Goal: Task Accomplishment & Management: Complete application form

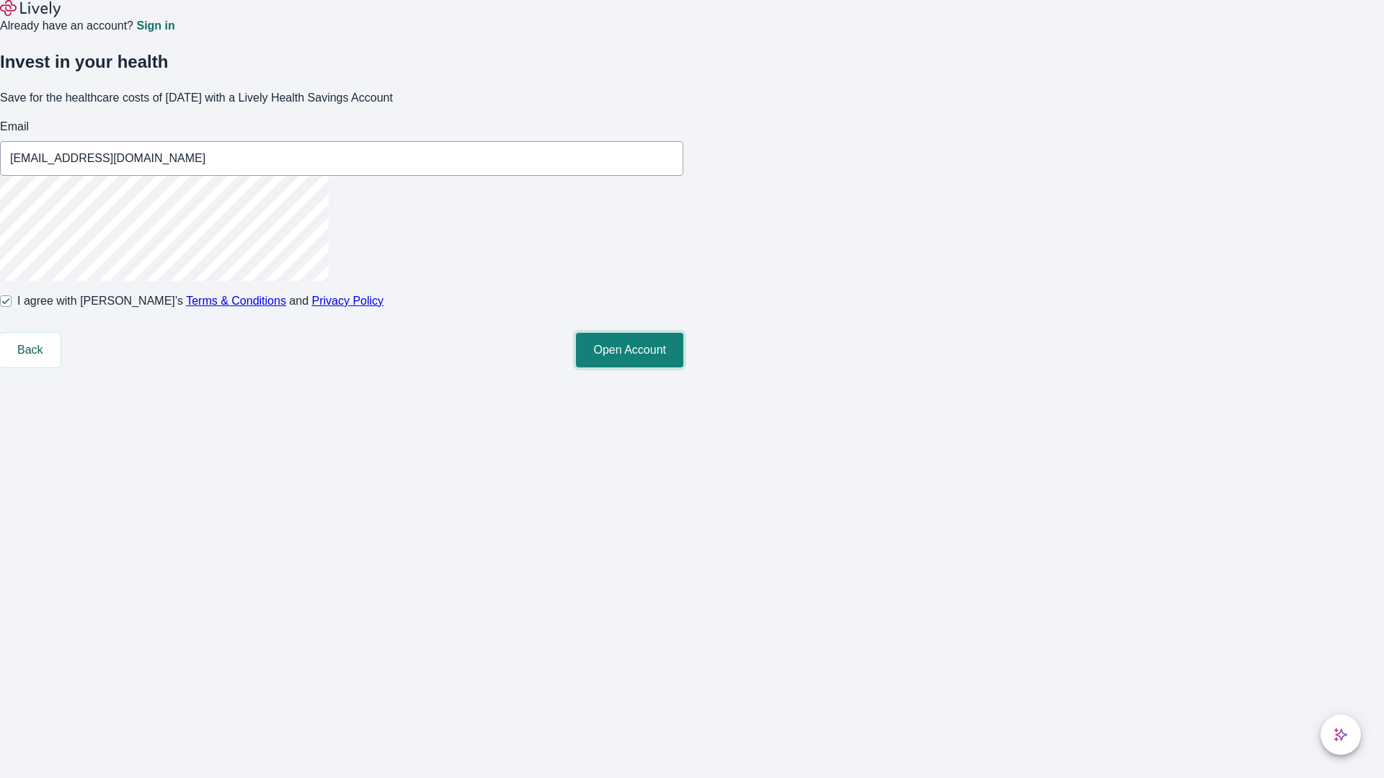
click at [683, 368] on button "Open Account" at bounding box center [629, 350] width 107 height 35
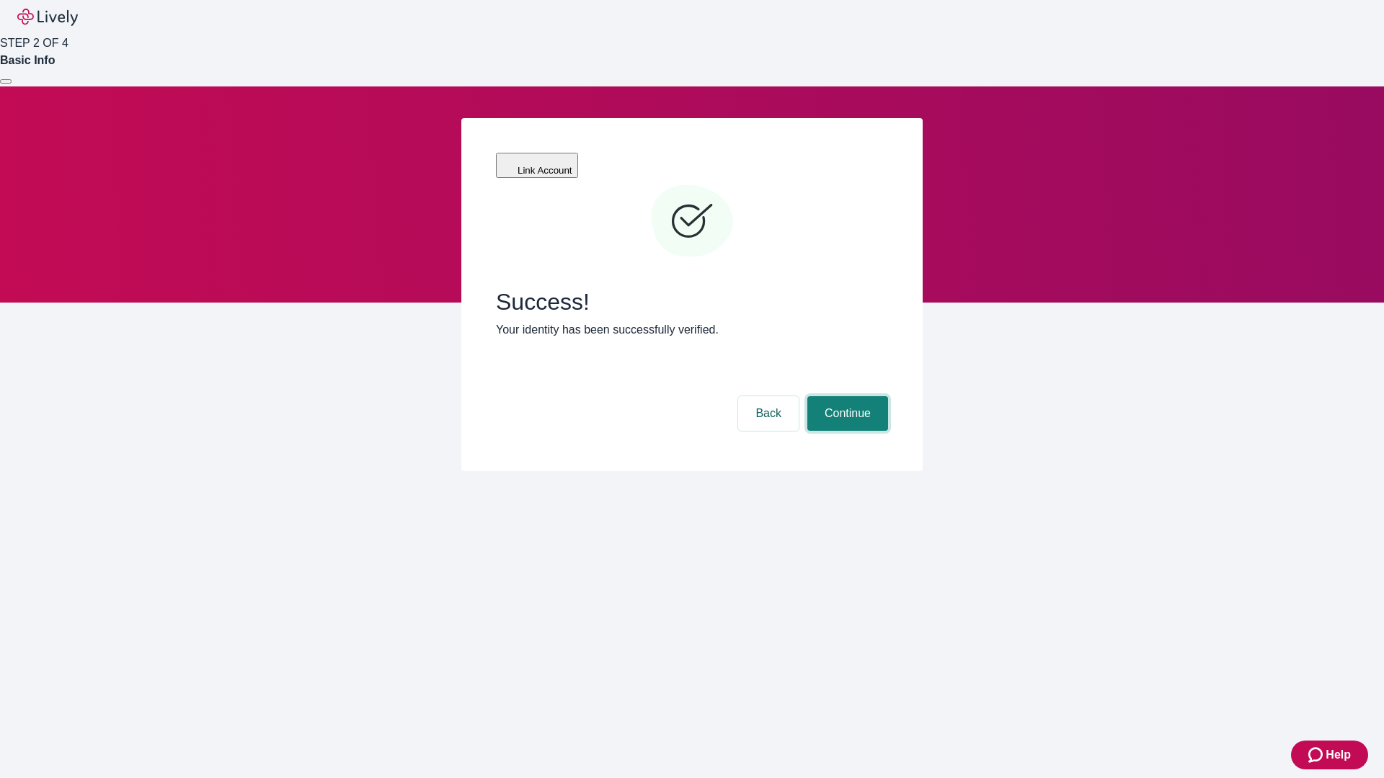
click at [845, 396] on button "Continue" at bounding box center [847, 413] width 81 height 35
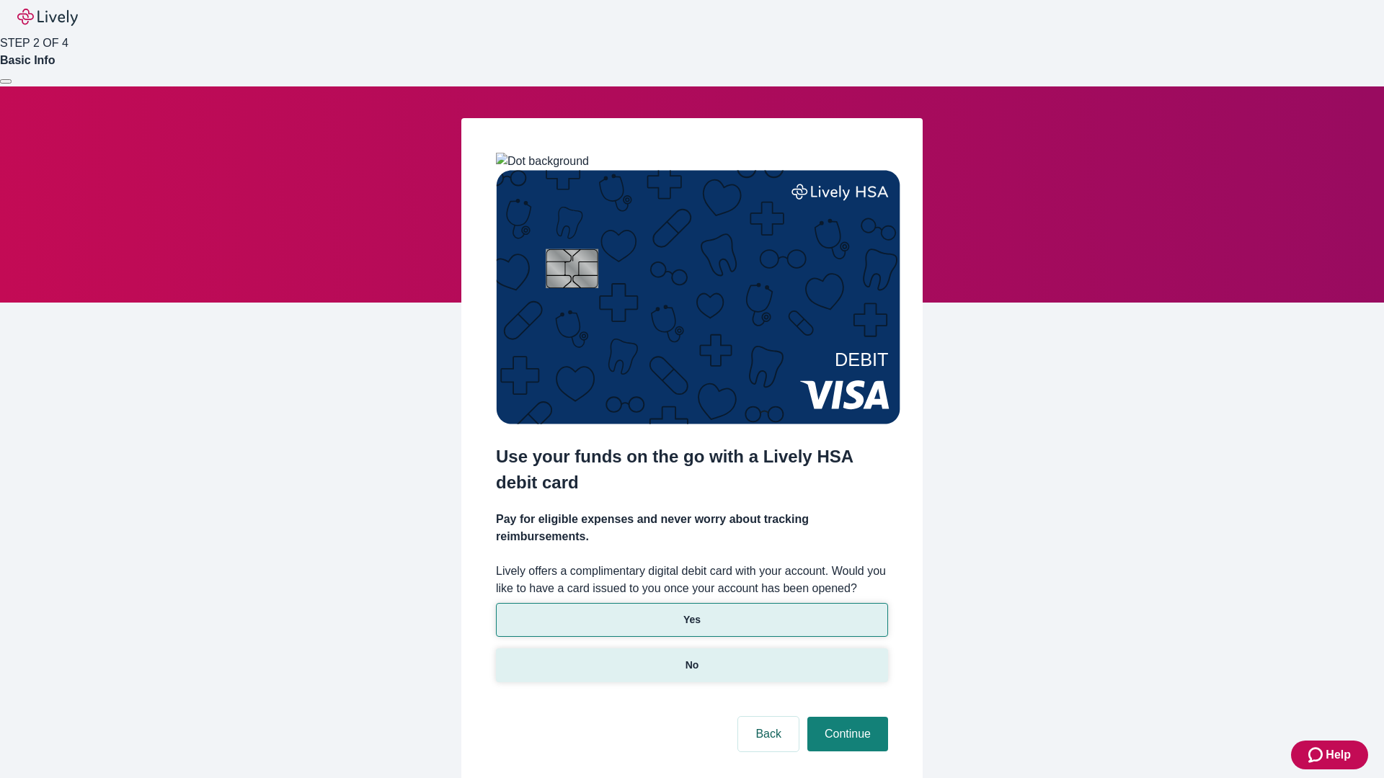
click at [691, 658] on p "No" at bounding box center [692, 665] width 14 height 15
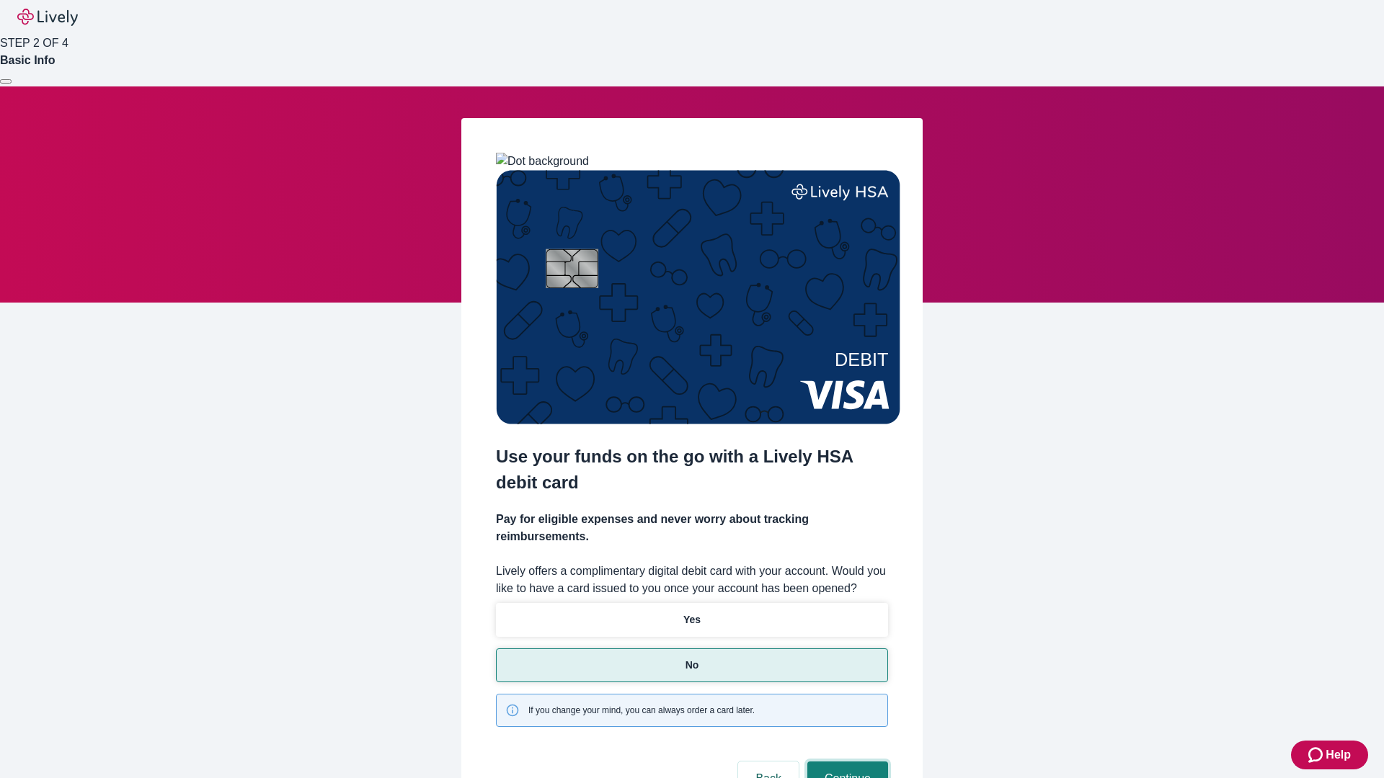
click at [845, 762] on button "Continue" at bounding box center [847, 779] width 81 height 35
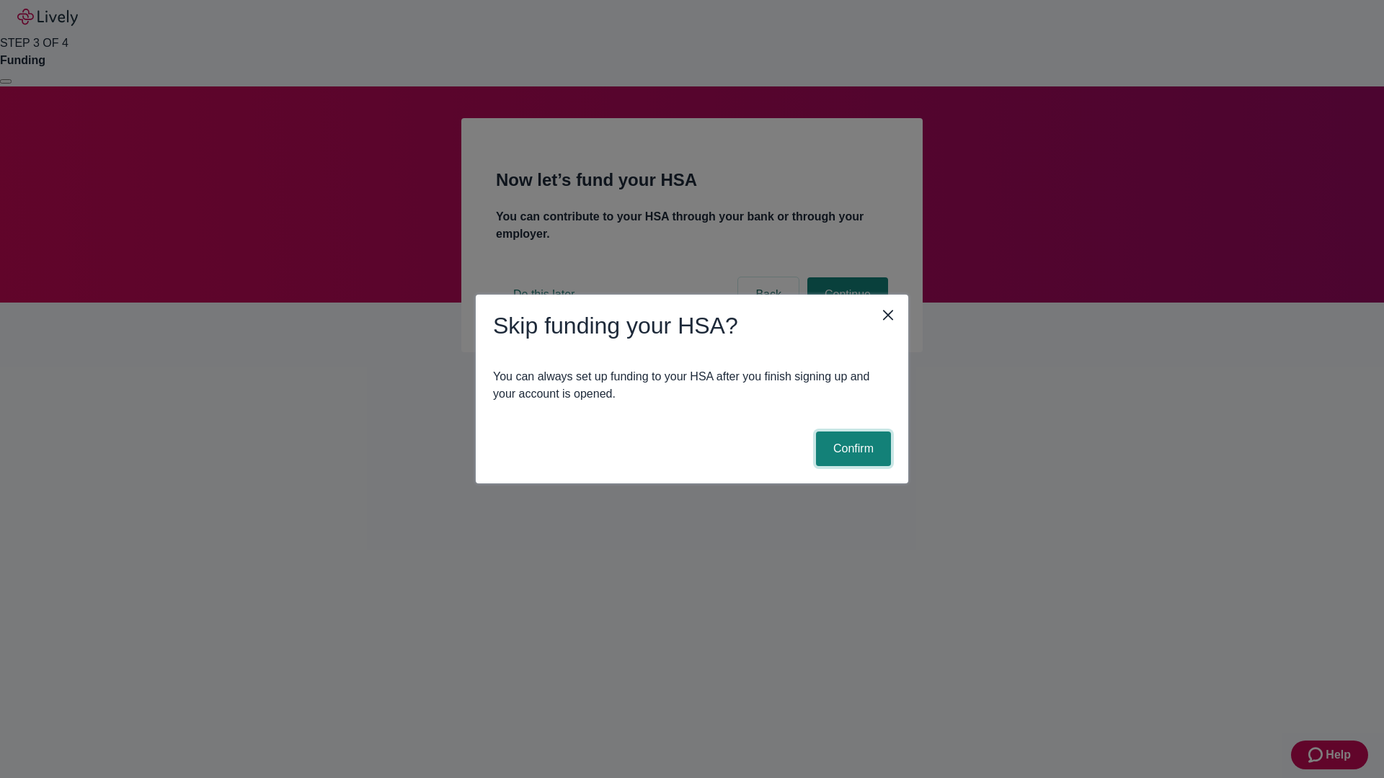
click at [851, 449] on button "Confirm" at bounding box center [853, 449] width 75 height 35
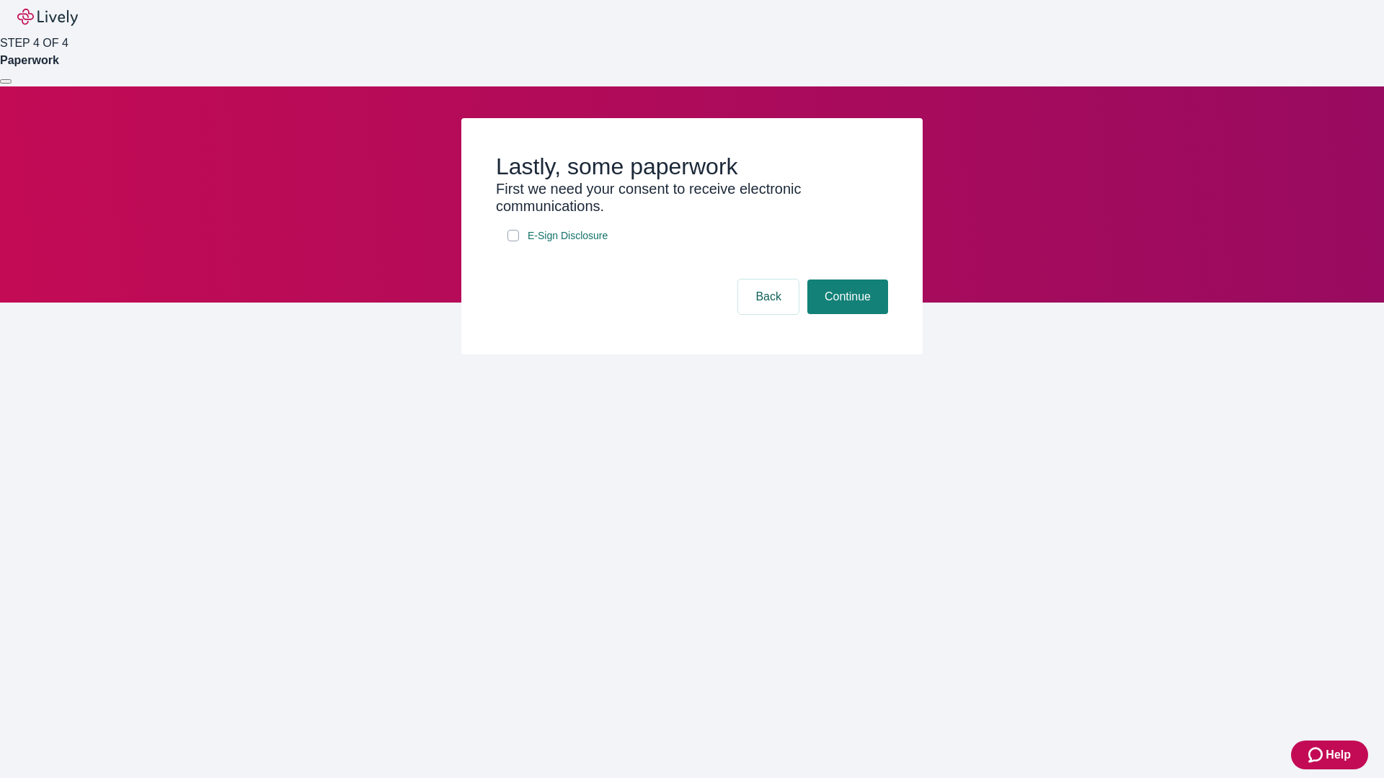
click at [513, 241] on input "E-Sign Disclosure" at bounding box center [513, 236] width 12 height 12
checkbox input "true"
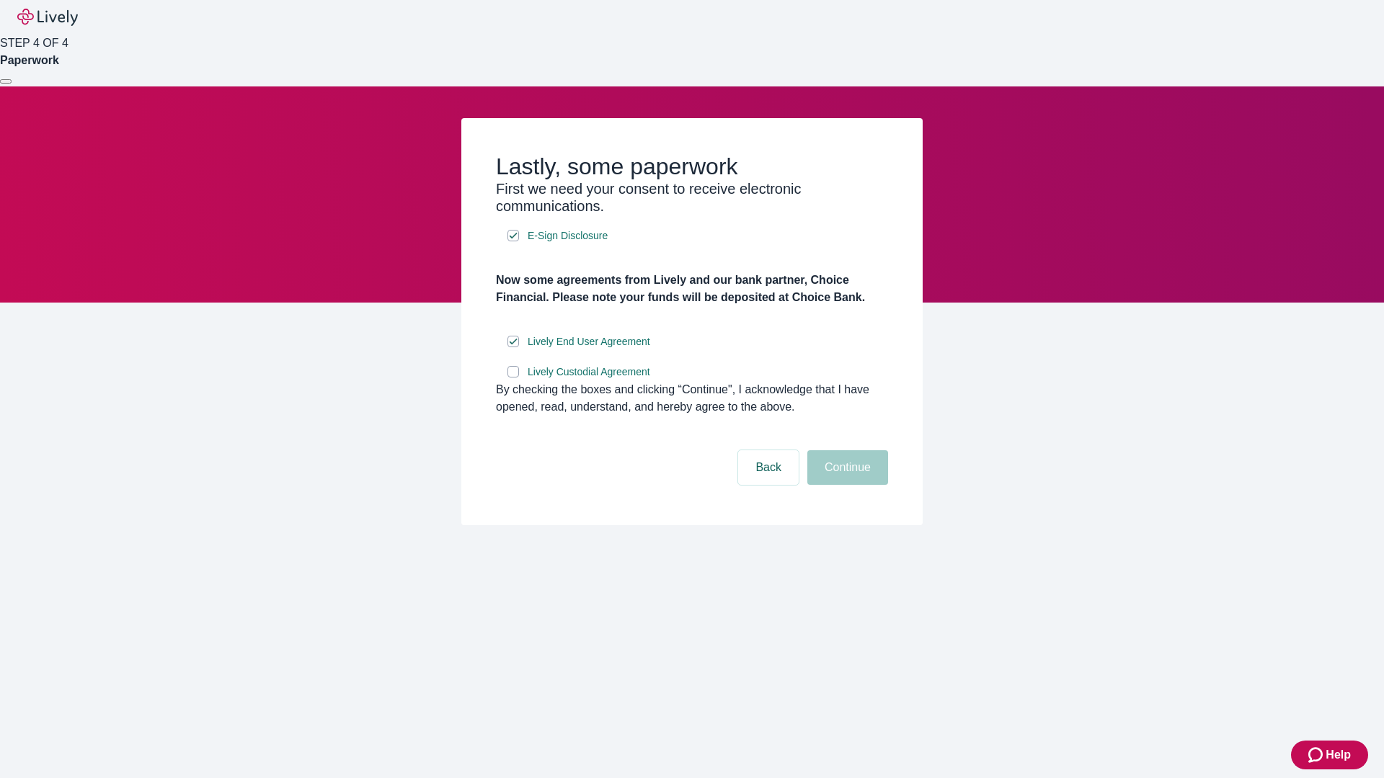
click at [513, 378] on input "Lively Custodial Agreement" at bounding box center [513, 372] width 12 height 12
checkbox input "true"
click at [845, 485] on button "Continue" at bounding box center [847, 467] width 81 height 35
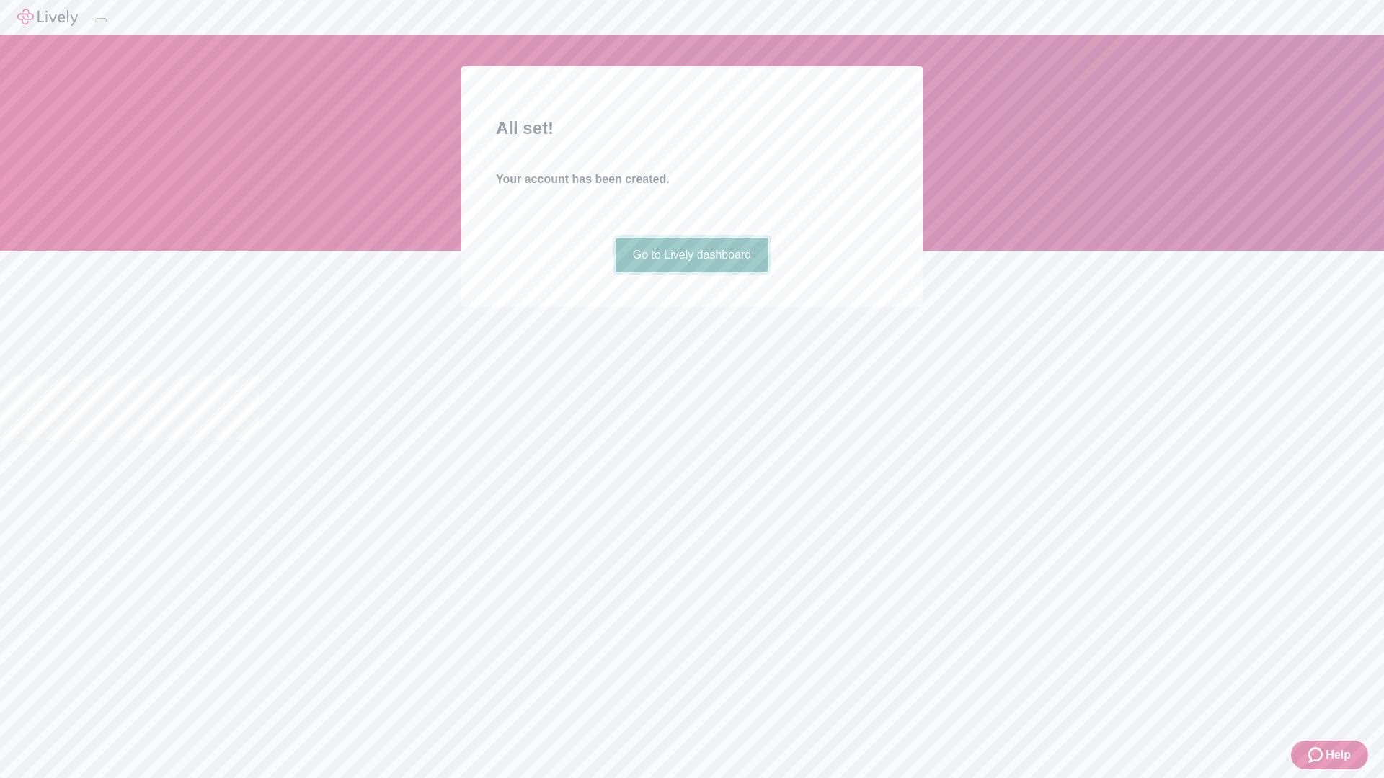
click at [691, 272] on link "Go to Lively dashboard" at bounding box center [692, 255] width 154 height 35
